Goal: Transaction & Acquisition: Purchase product/service

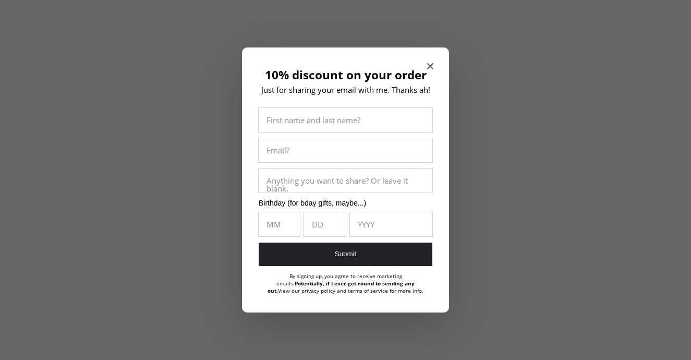
click at [433, 66] on icon "Close modal" at bounding box center [430, 66] width 6 height 6
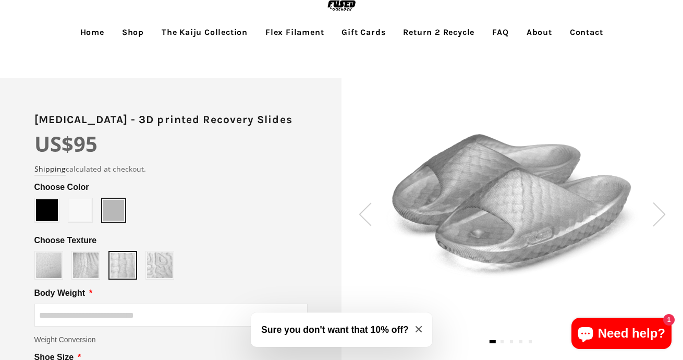
scroll to position [42, 0]
click at [161, 263] on img at bounding box center [160, 265] width 26 height 26
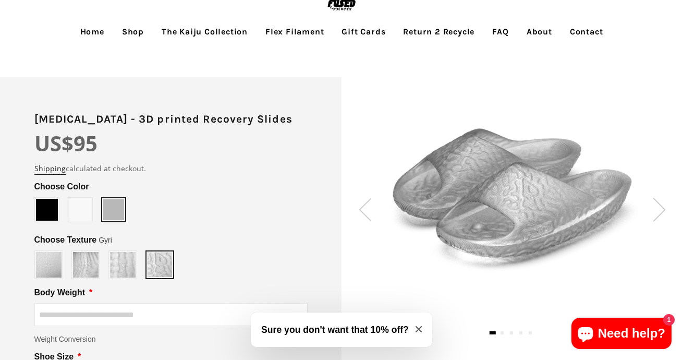
click at [78, 266] on img at bounding box center [86, 265] width 26 height 26
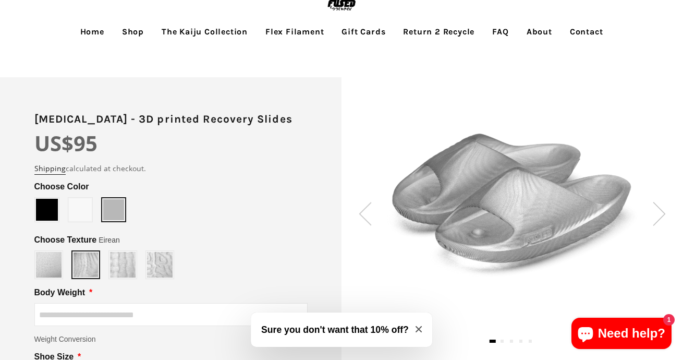
click at [51, 265] on img at bounding box center [49, 265] width 26 height 26
type input "*****"
click at [116, 264] on img at bounding box center [123, 265] width 26 height 26
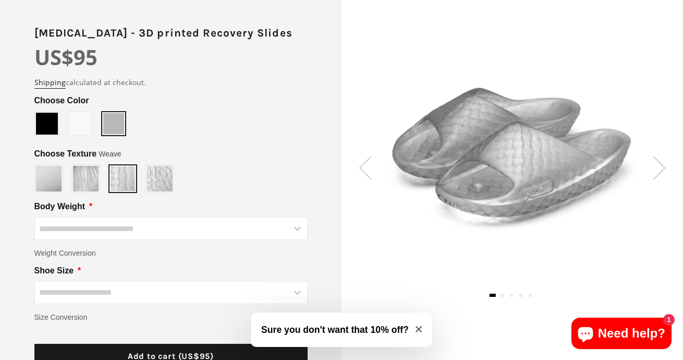
scroll to position [140, 0]
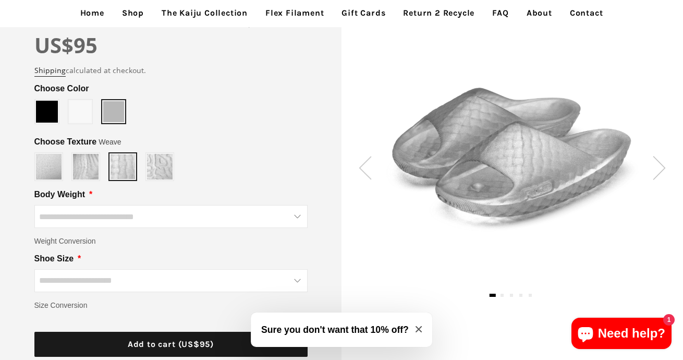
click at [284, 199] on div "Body Weight * 60-69lbs 70-79lbs 80-89lbs" at bounding box center [170, 209] width 273 height 42
click at [302, 224] on input "Body Weight" at bounding box center [170, 216] width 273 height 23
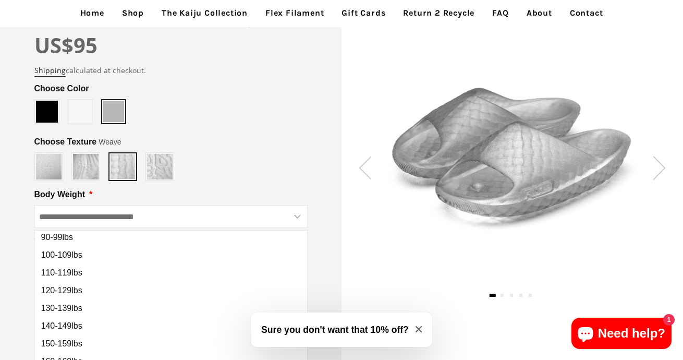
scroll to position [57, 0]
click at [121, 288] on button "120-129lbs" at bounding box center [171, 289] width 272 height 18
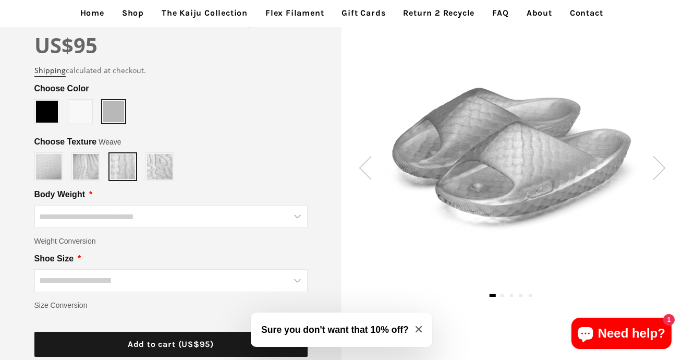
type input "**********"
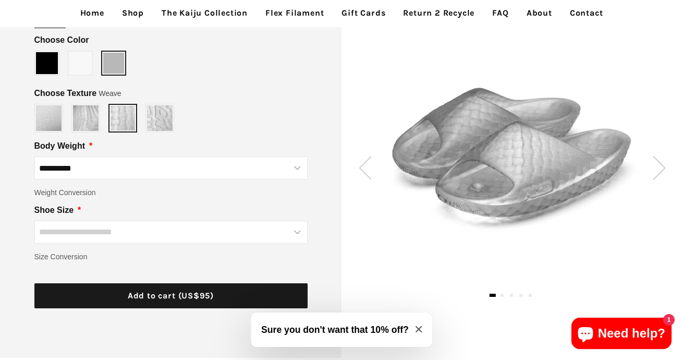
scroll to position [189, 0]
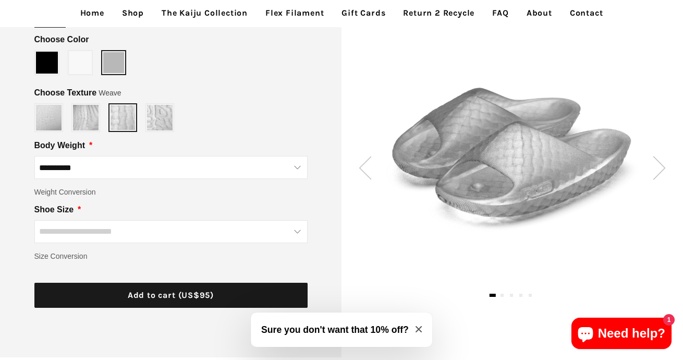
click at [195, 235] on input "Shoe Size" at bounding box center [170, 231] width 273 height 23
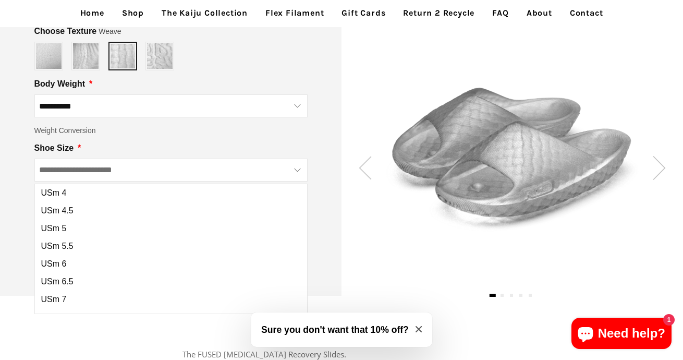
scroll to position [251, 0]
click at [342, 201] on div at bounding box center [513, 156] width 342 height 162
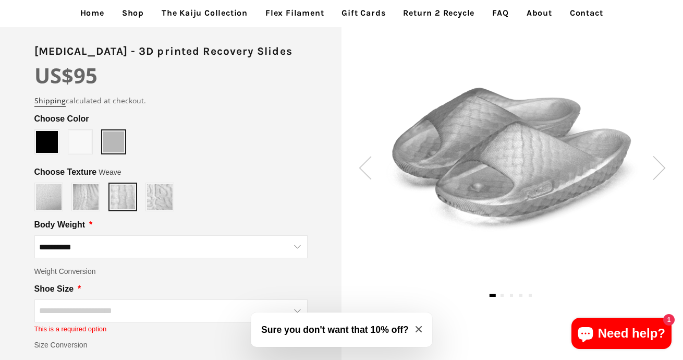
scroll to position [111, 0]
click at [656, 171] on img at bounding box center [659, 167] width 13 height 23
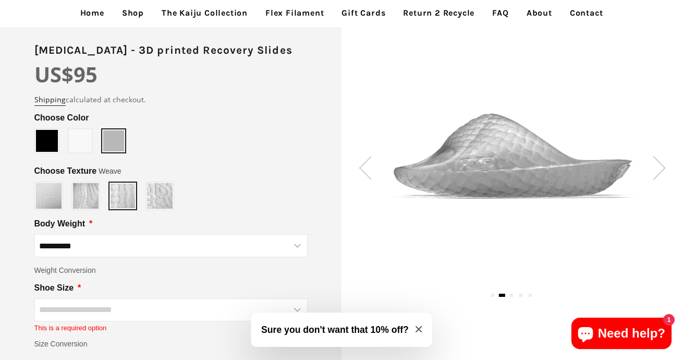
click at [657, 171] on img at bounding box center [659, 167] width 13 height 23
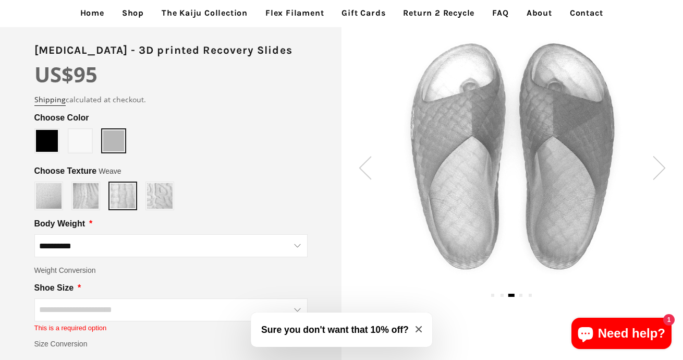
click at [657, 172] on img at bounding box center [659, 167] width 13 height 23
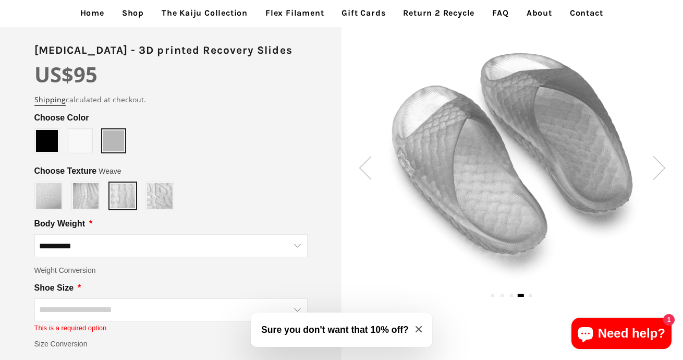
click at [656, 171] on img at bounding box center [659, 167] width 13 height 23
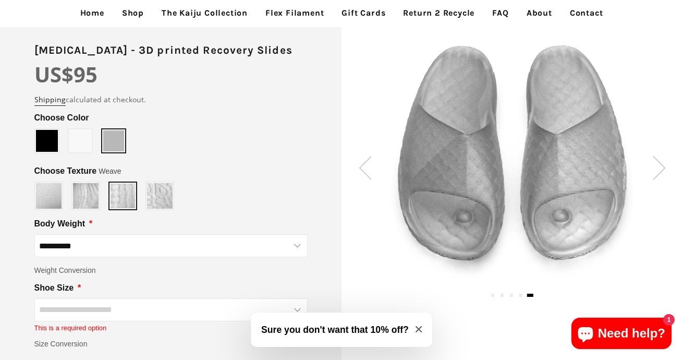
click at [656, 171] on img at bounding box center [659, 167] width 13 height 23
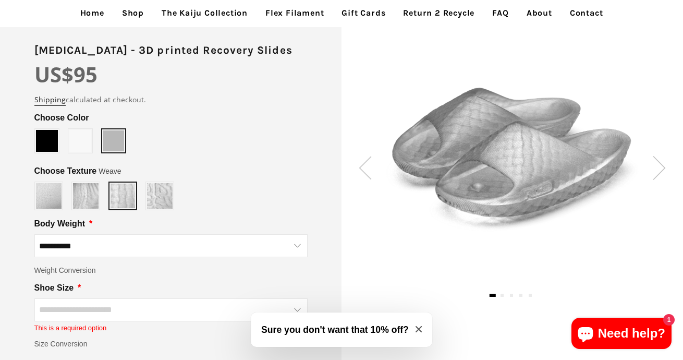
click at [656, 171] on img at bounding box center [659, 167] width 13 height 23
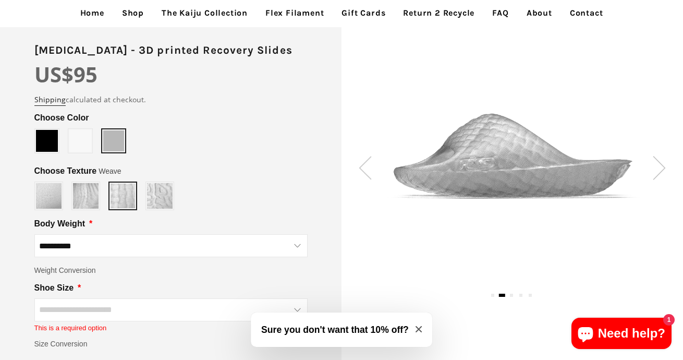
click at [656, 171] on img at bounding box center [659, 167] width 13 height 23
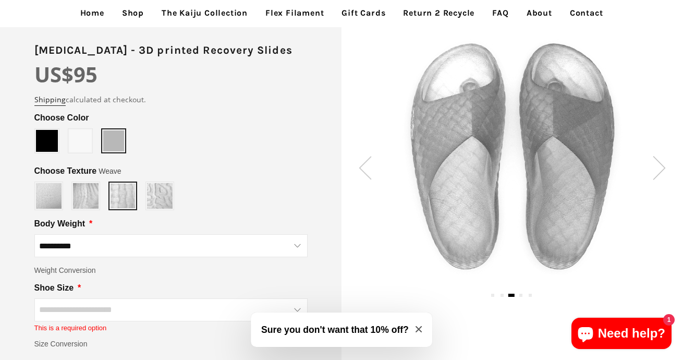
click at [656, 171] on img at bounding box center [659, 167] width 13 height 23
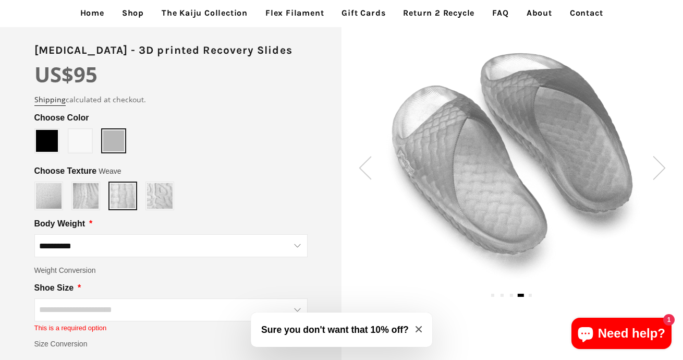
click at [656, 171] on img at bounding box center [659, 167] width 13 height 23
